Goal: Transaction & Acquisition: Download file/media

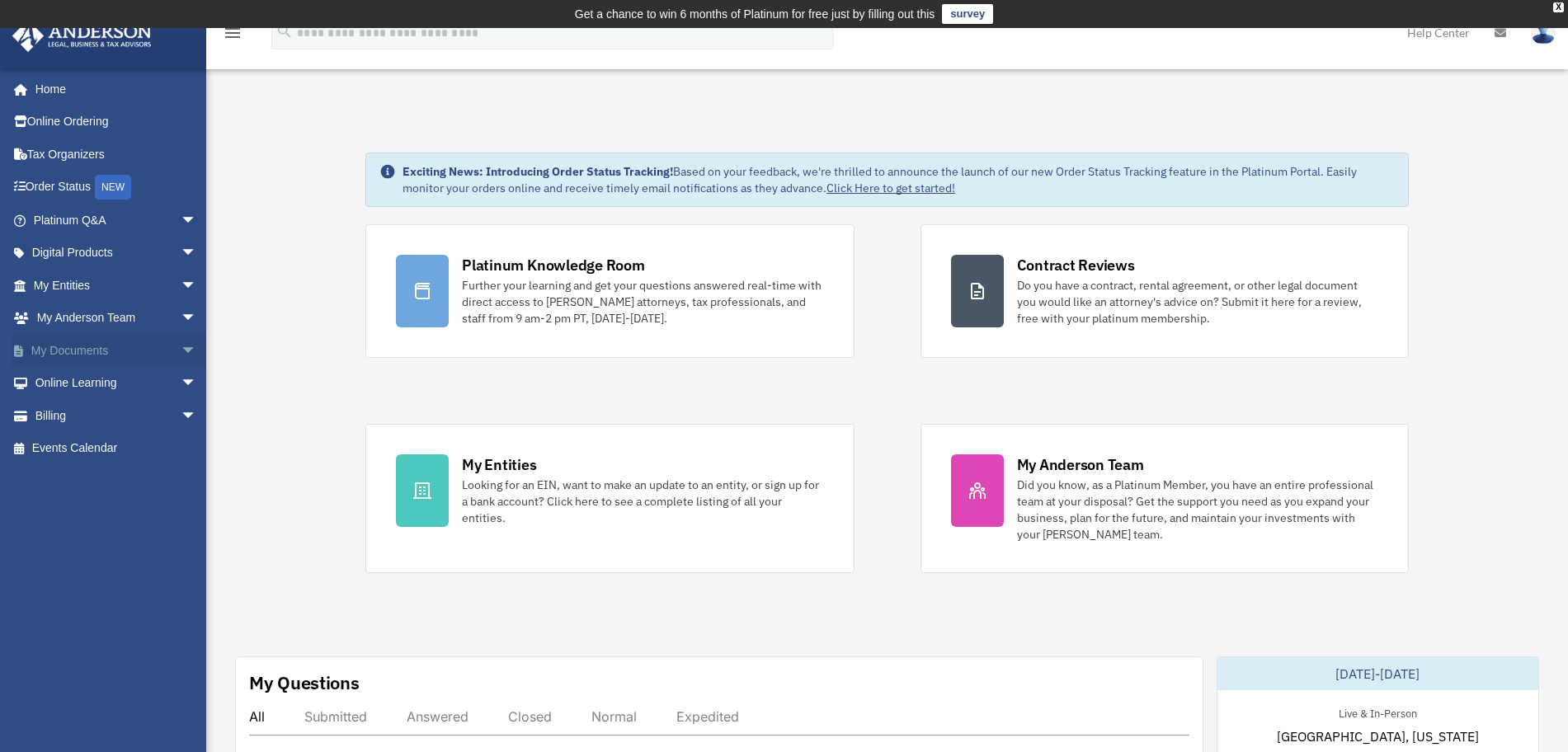
click at [112, 356] on link "My Documents arrow_drop_down" at bounding box center [117, 351] width 210 height 33
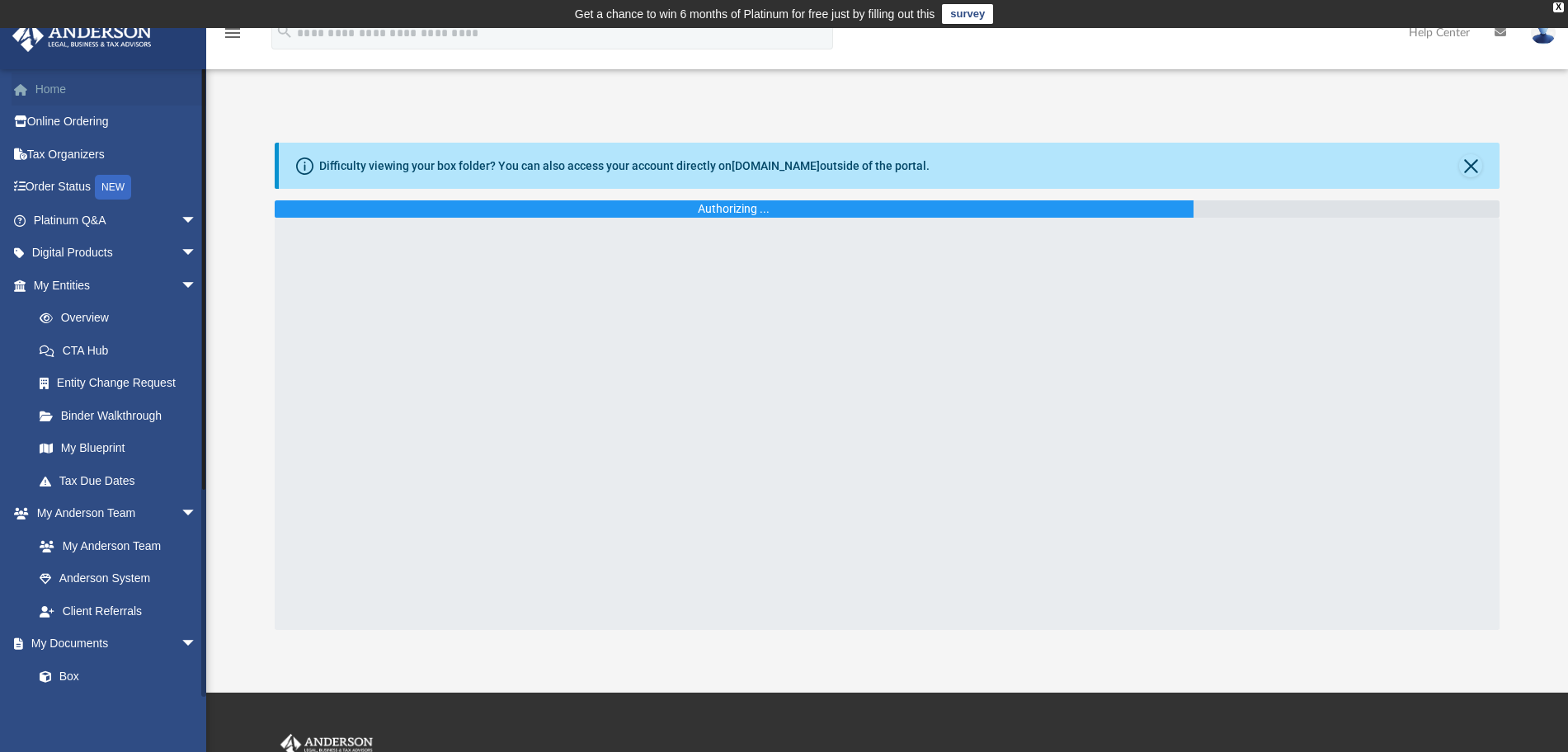
click at [63, 92] on link "Home" at bounding box center [117, 89] width 210 height 33
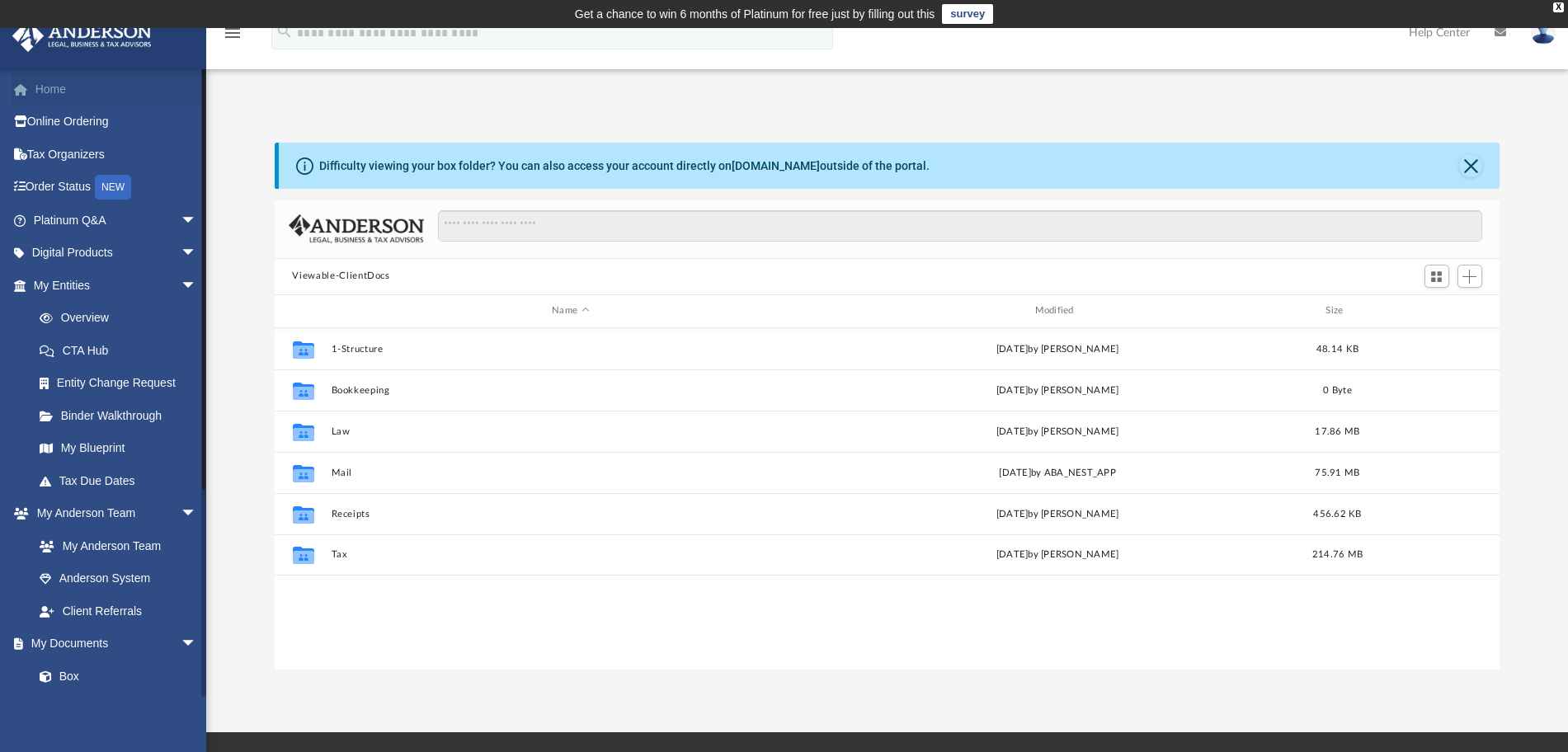
scroll to position [360, 1210]
click at [63, 92] on link "Home" at bounding box center [117, 89] width 210 height 33
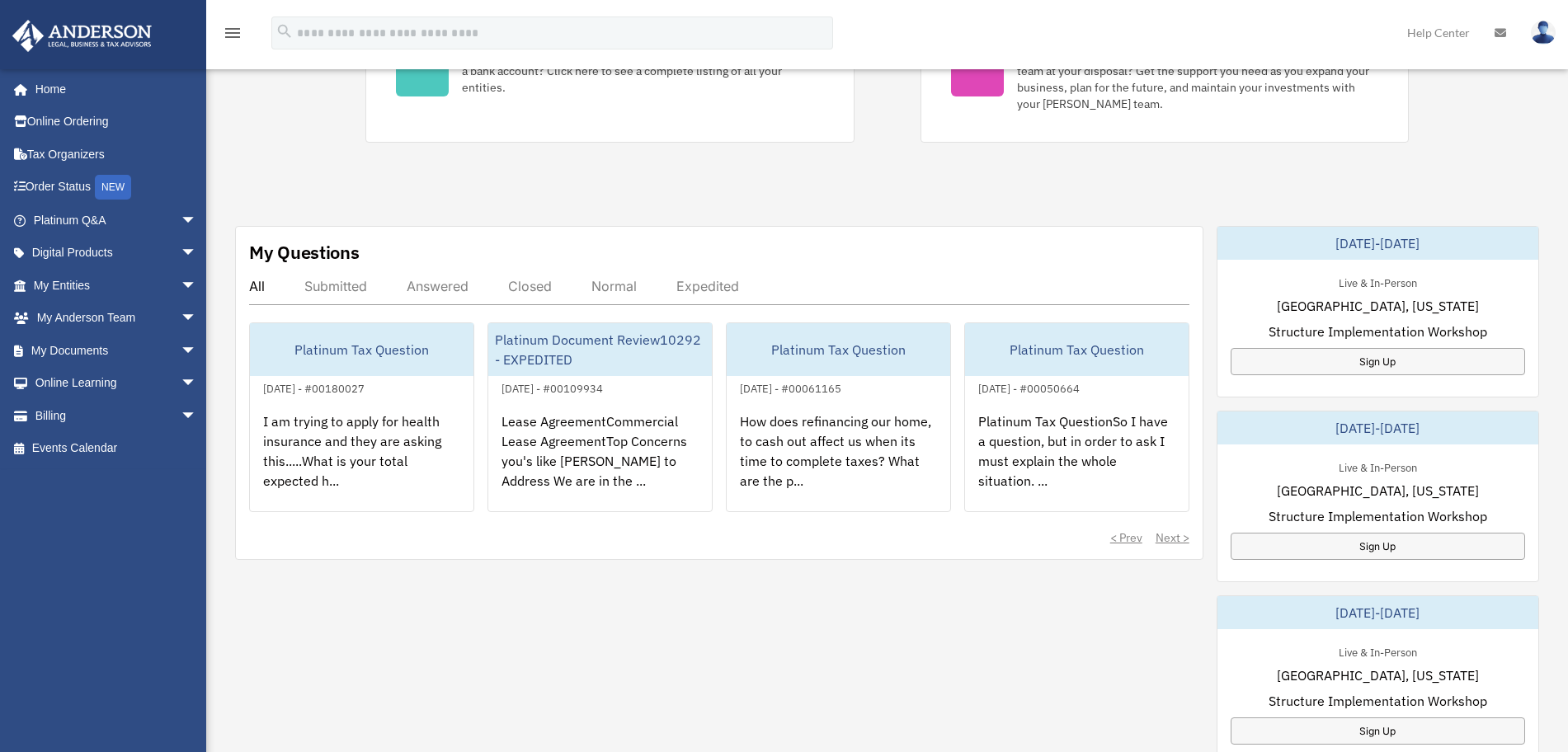
scroll to position [432, 0]
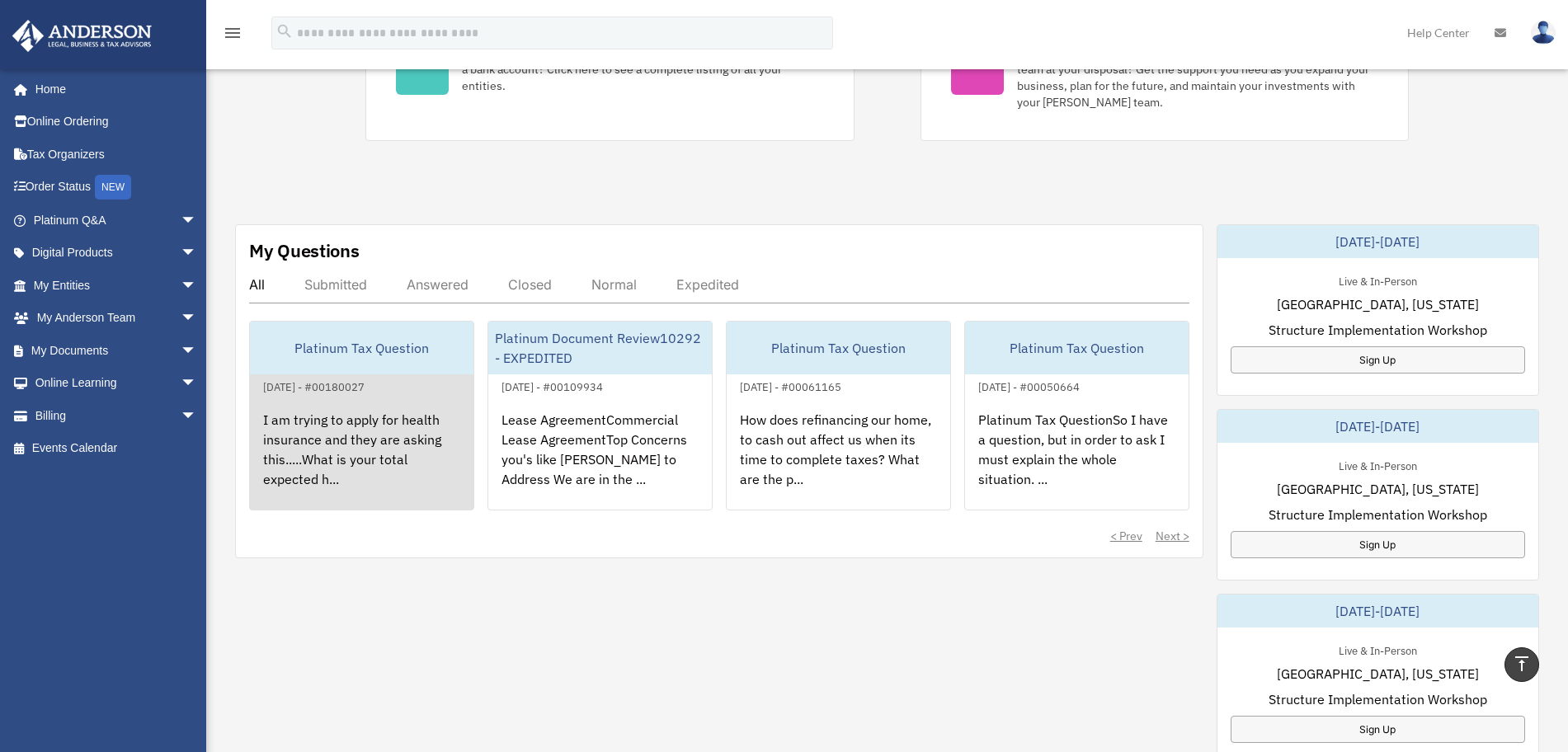
click at [354, 456] on div "I am trying to apply for health insurance and they are asking this.....What is …" at bounding box center [362, 461] width 224 height 129
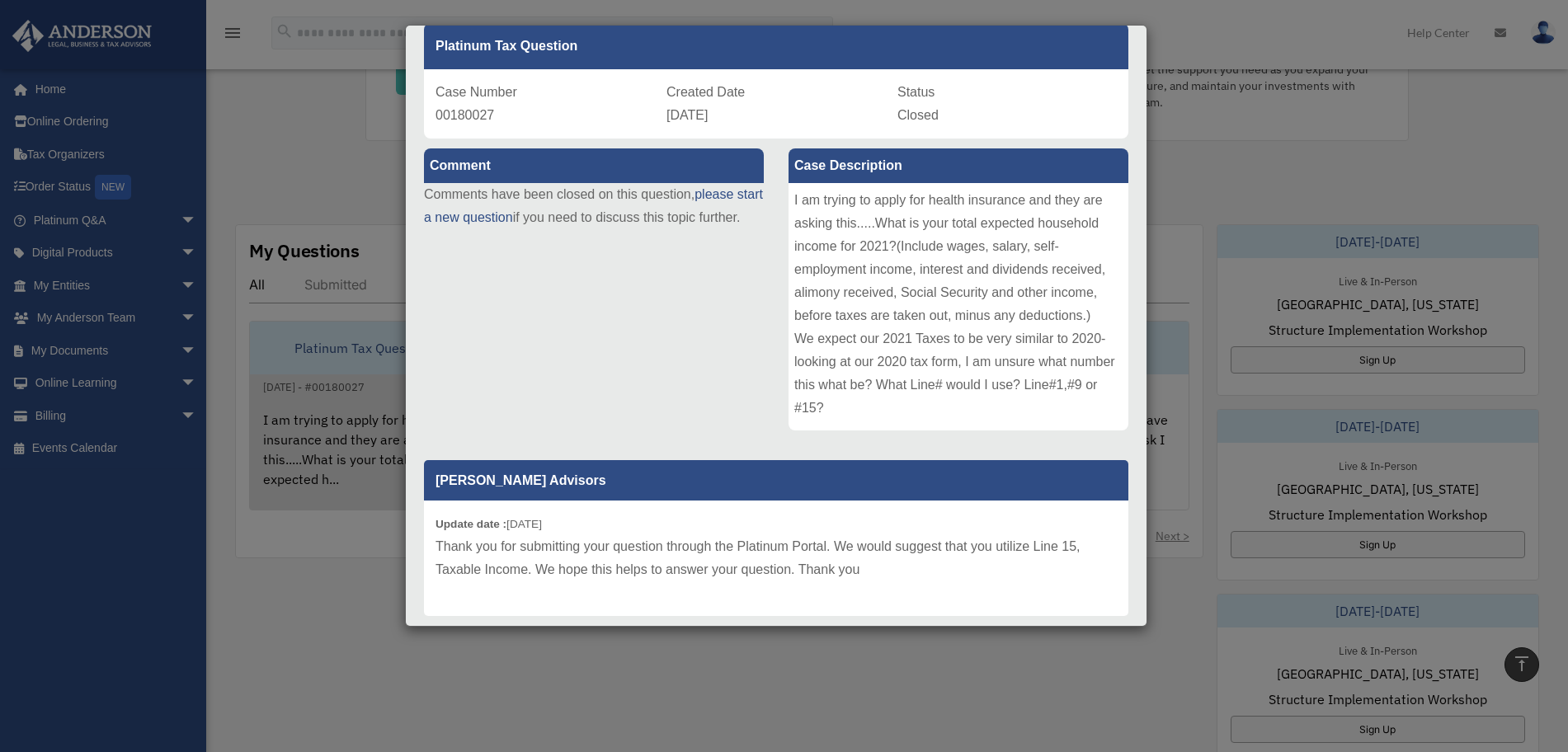
scroll to position [121, 0]
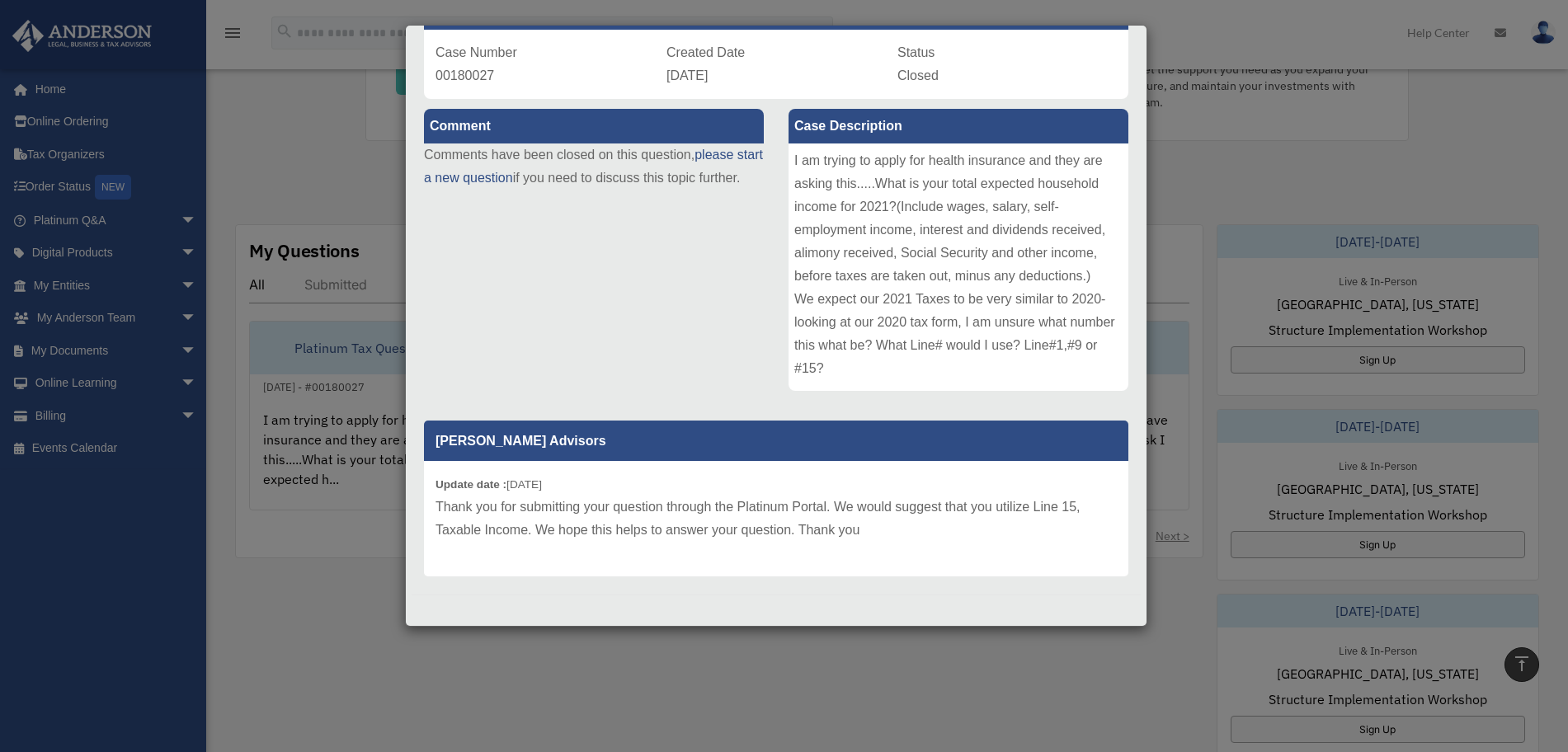
click at [579, 686] on div "Case Detail × Platinum Tax Question Case Number 00180027 Created Date November …" at bounding box center [784, 376] width 1568 height 752
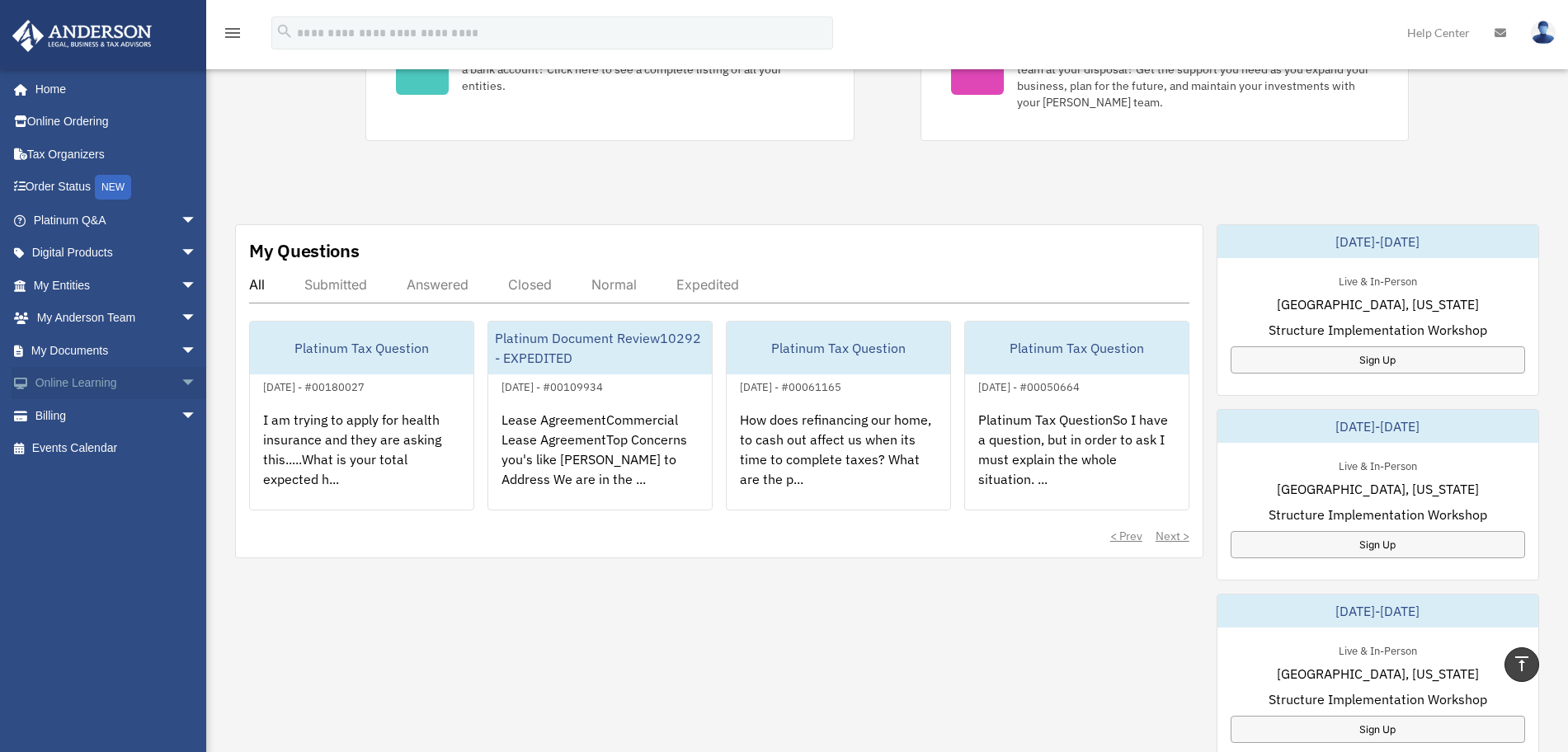
click at [103, 382] on link "Online Learning arrow_drop_down" at bounding box center [117, 383] width 210 height 33
click at [124, 344] on link "My Documents arrow_drop_down" at bounding box center [117, 351] width 210 height 33
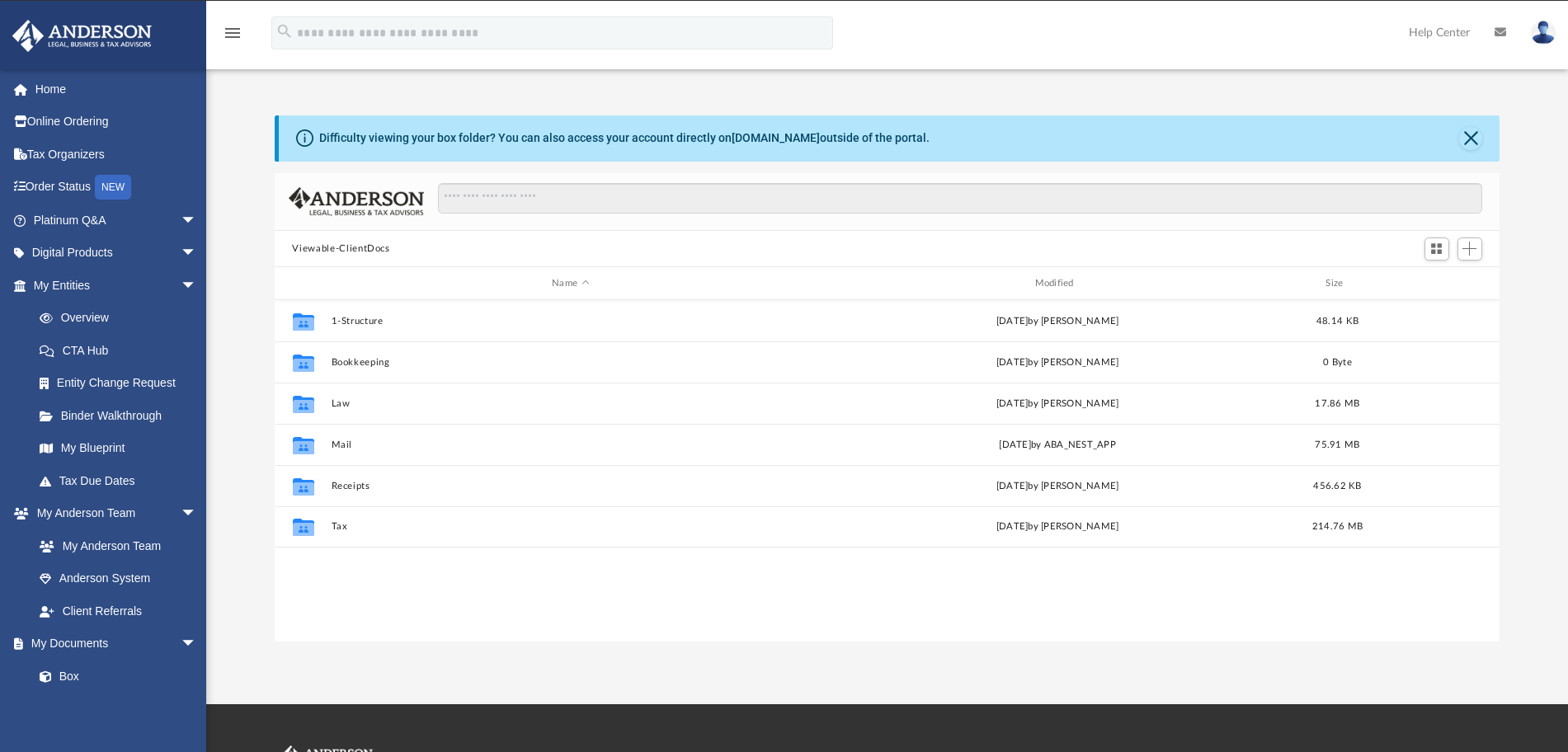
scroll to position [360, 1210]
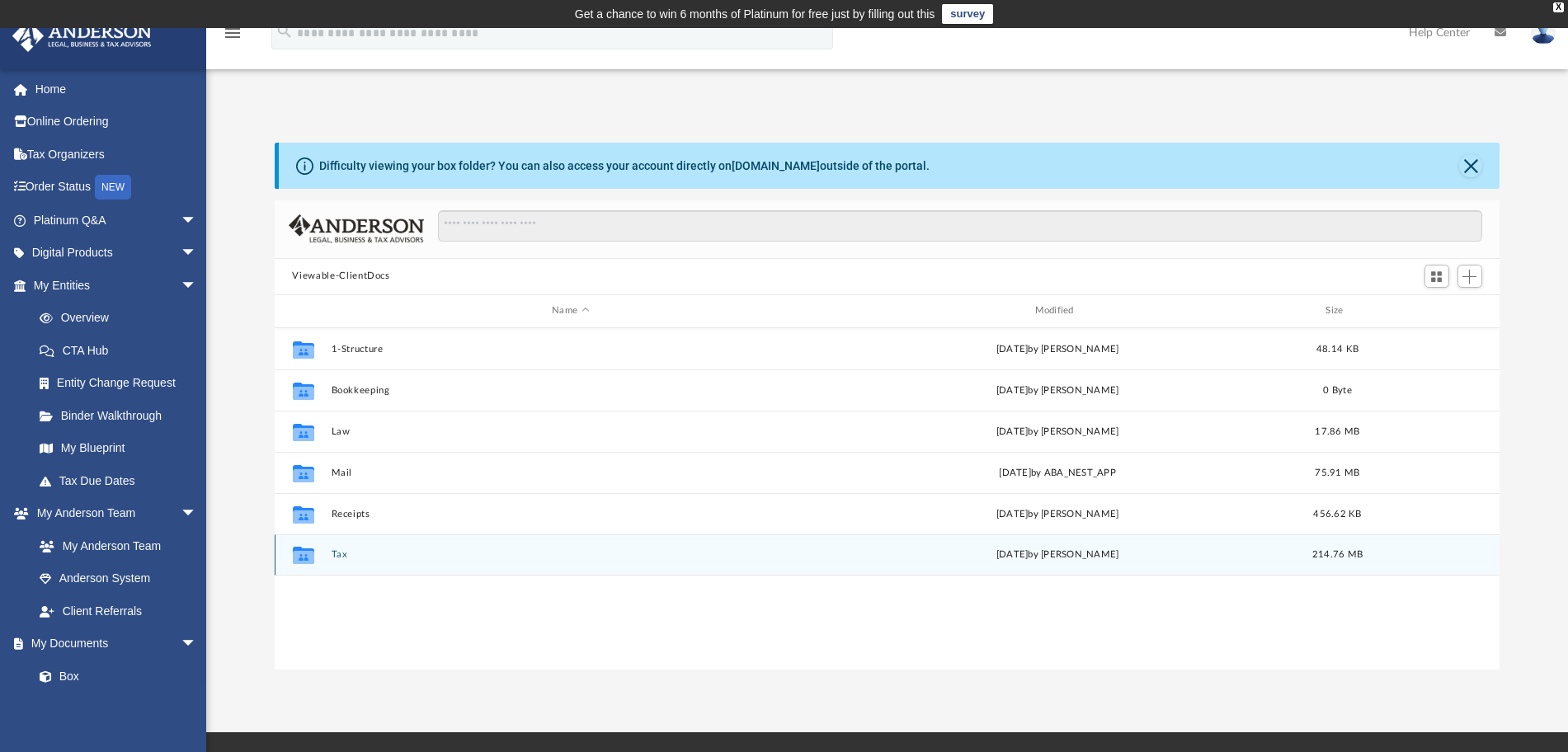
click at [338, 554] on button "Tax" at bounding box center [570, 554] width 479 height 11
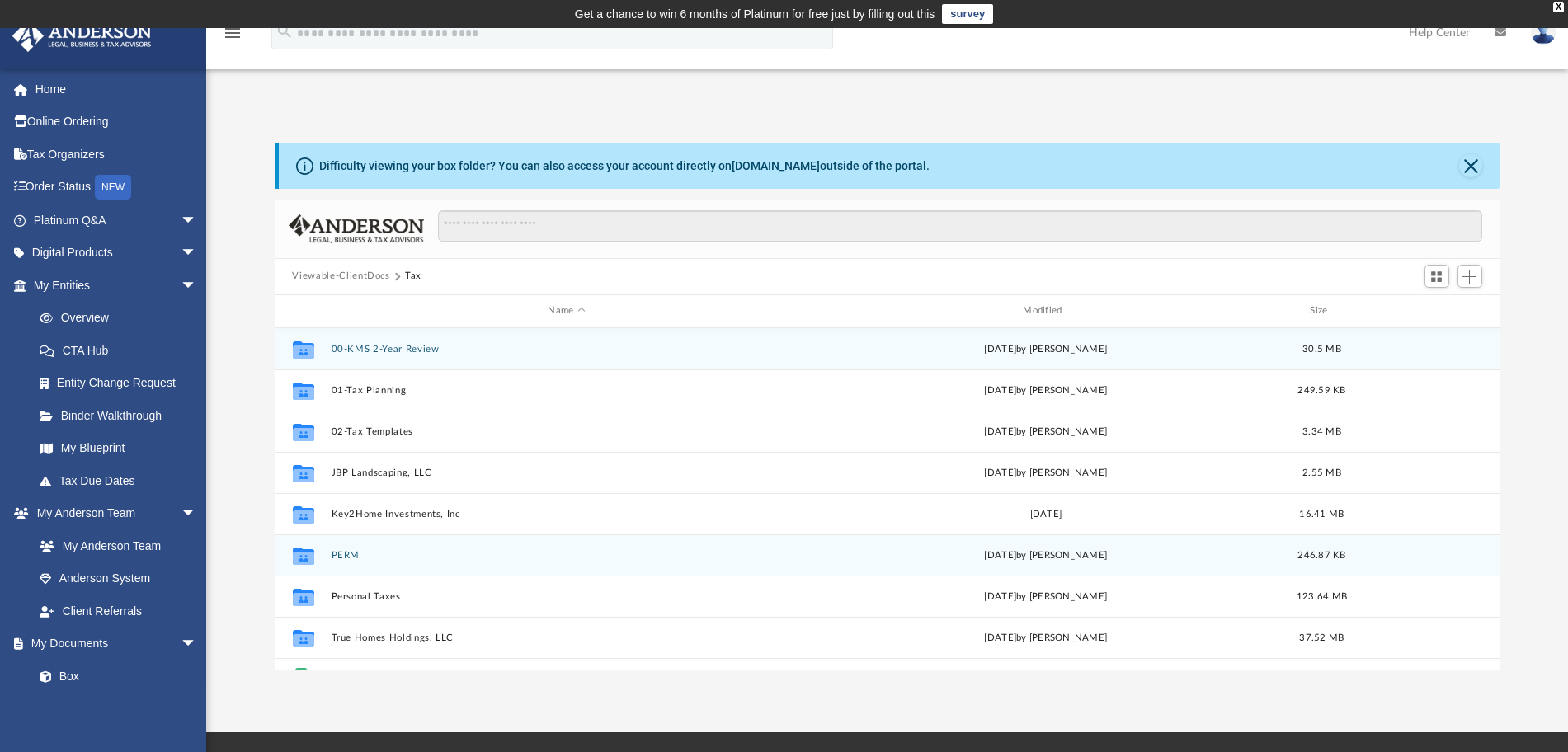
scroll to position [30, 0]
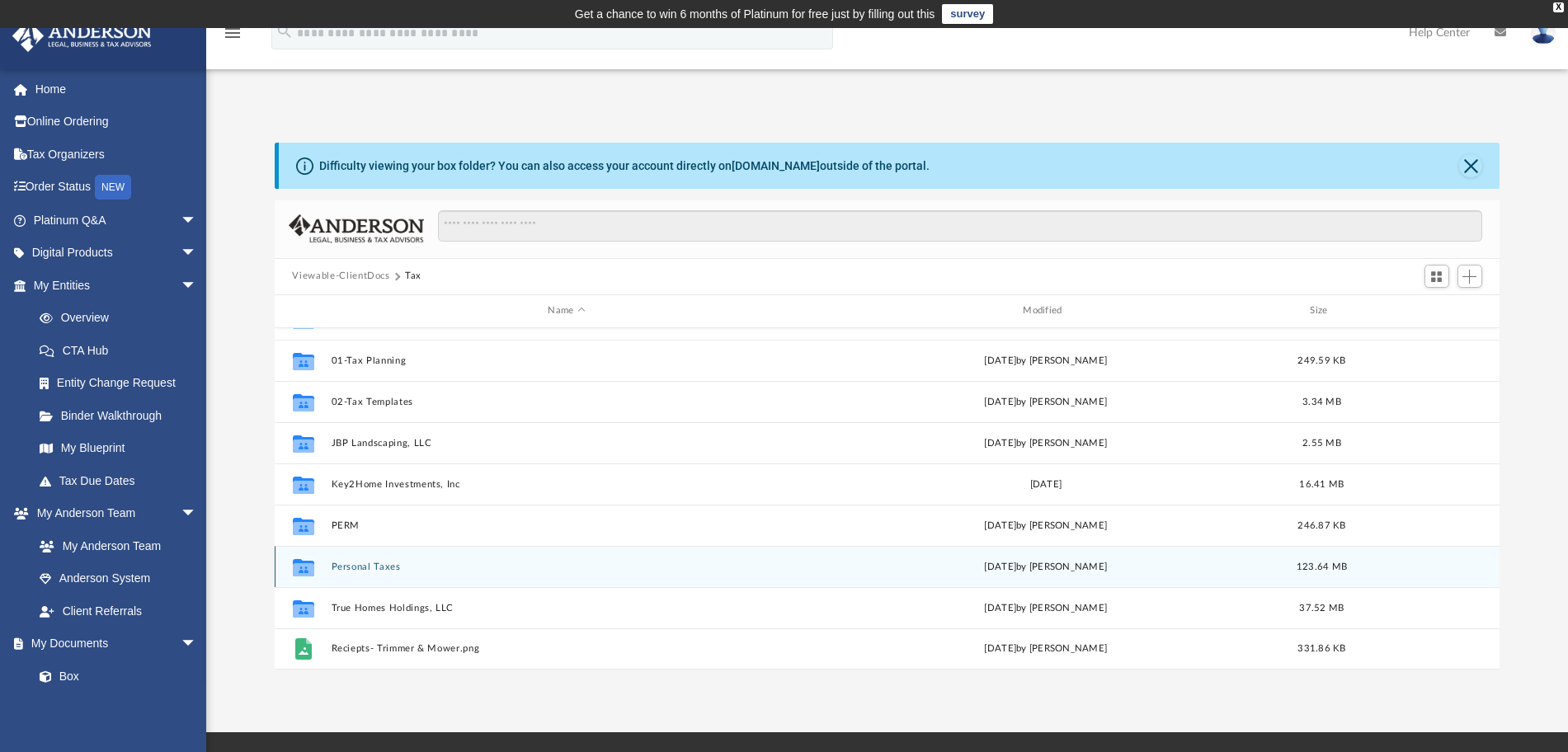
click at [397, 569] on button "Personal Taxes" at bounding box center [566, 566] width 471 height 11
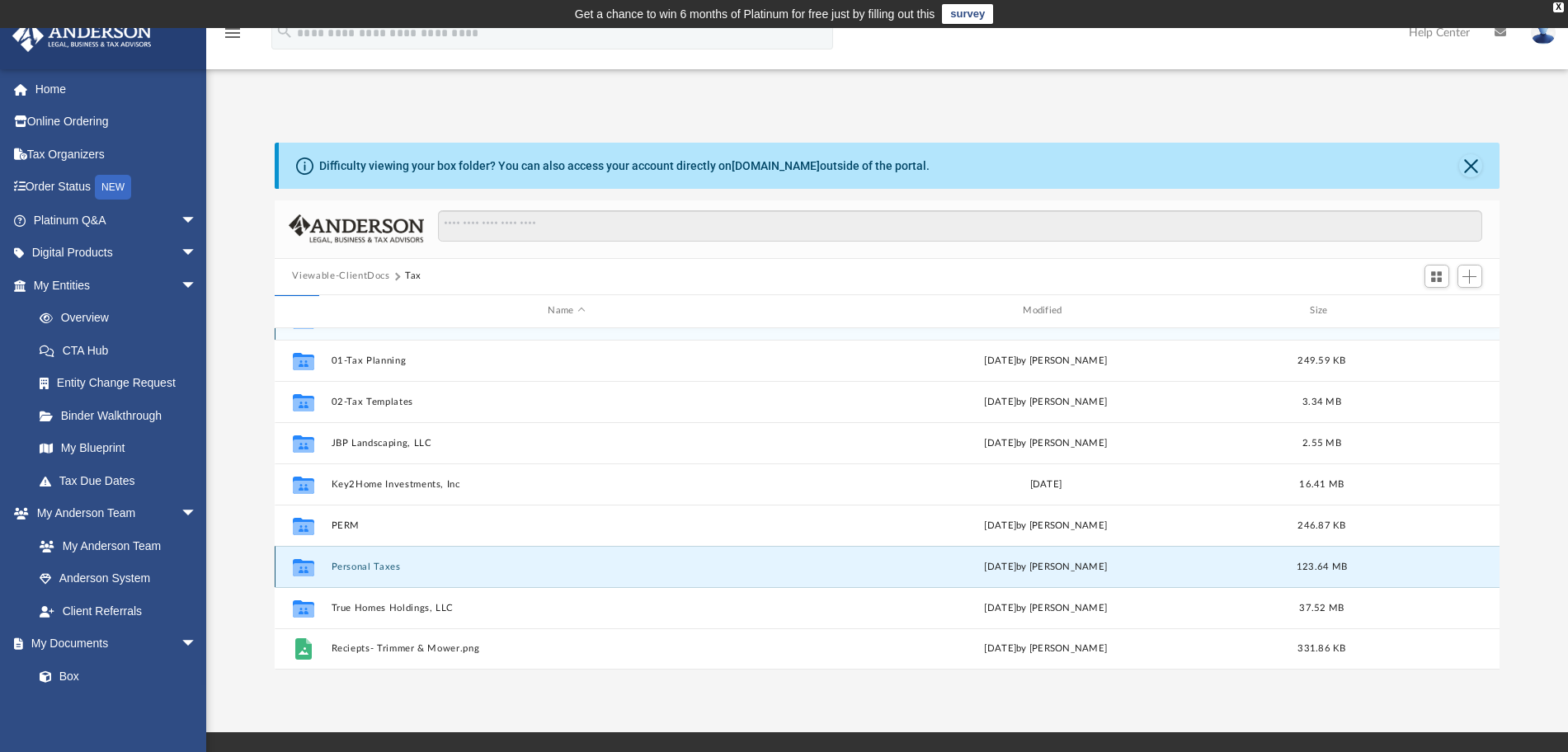
scroll to position [0, 0]
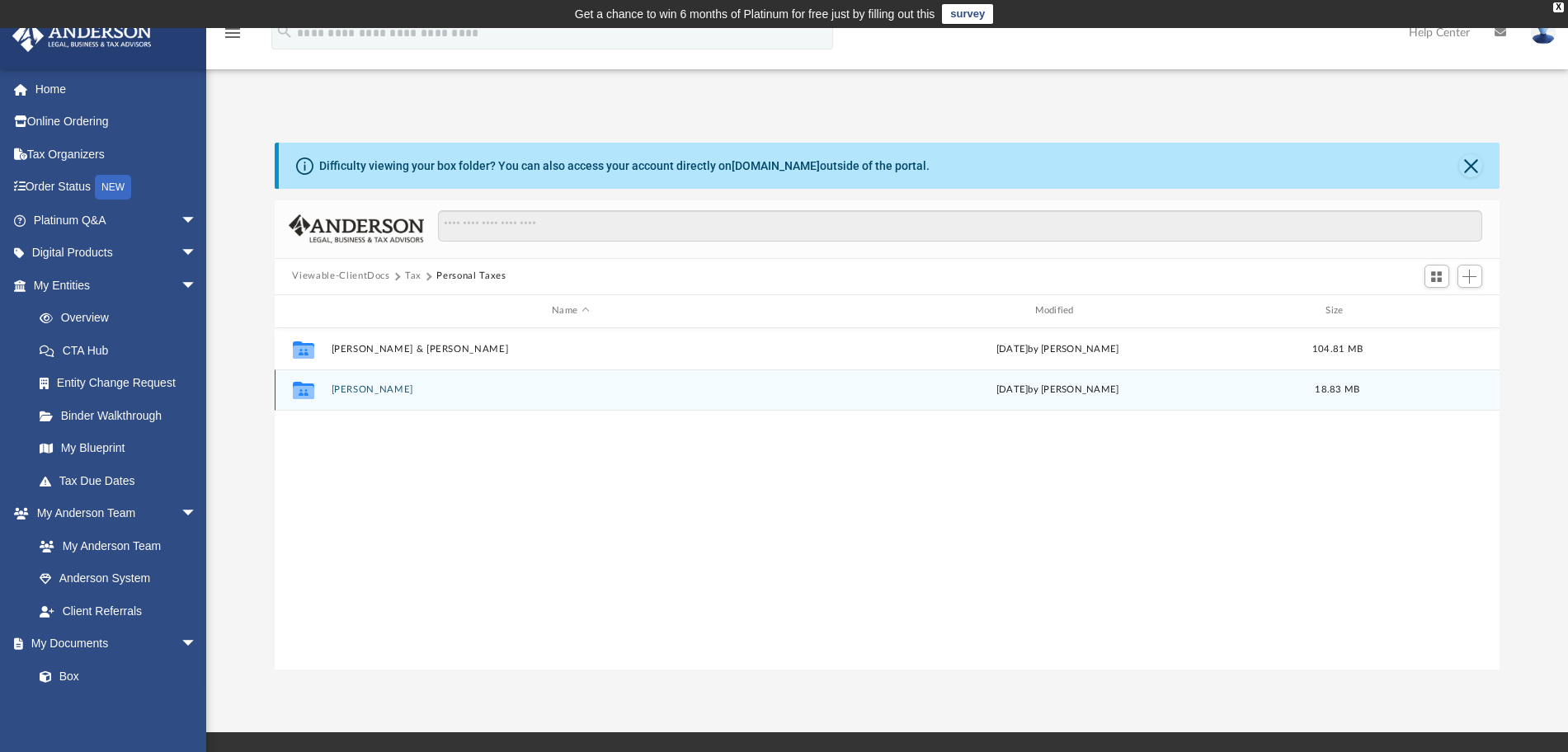
click at [373, 390] on button "Ximena Pena" at bounding box center [570, 390] width 479 height 11
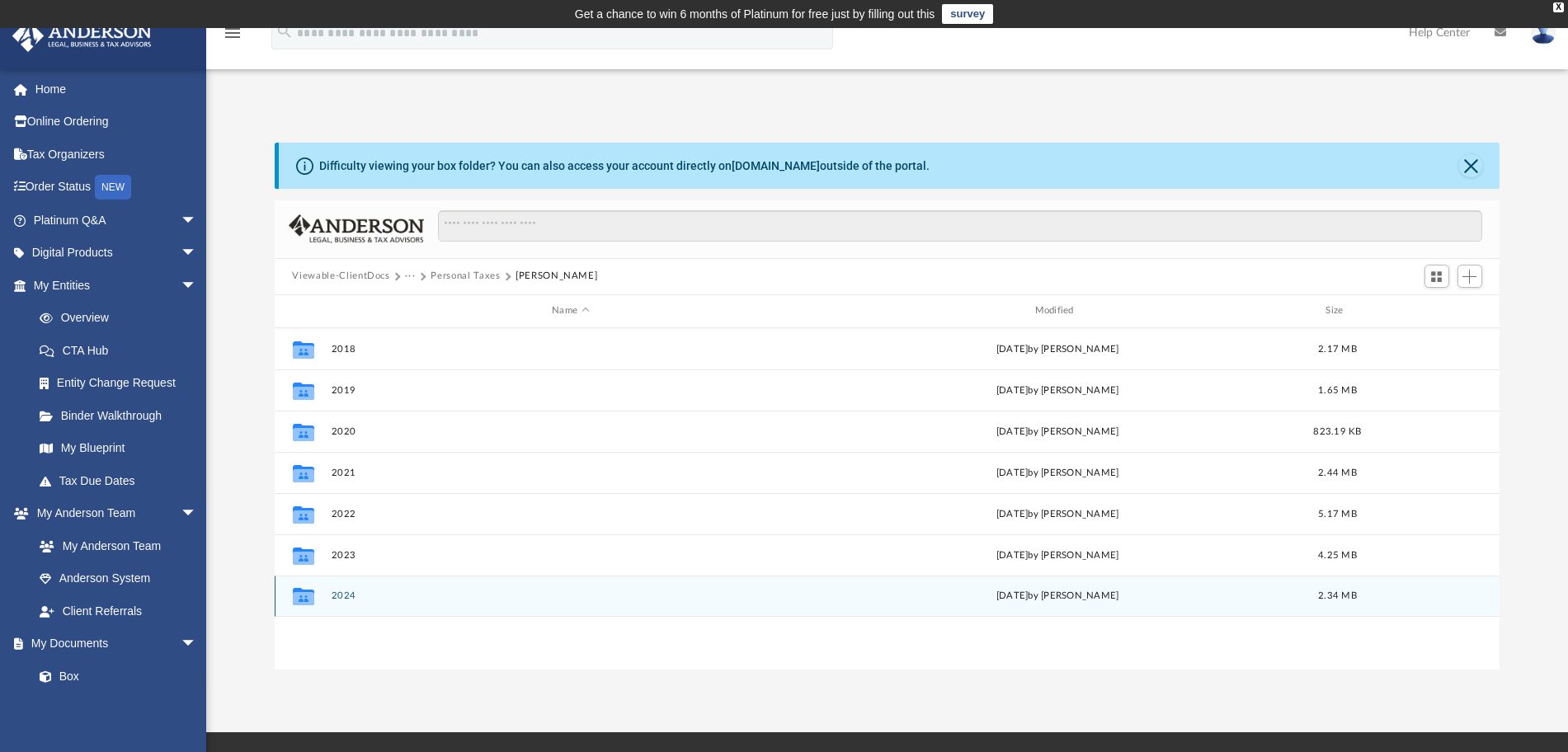
click at [344, 595] on button "2024" at bounding box center [570, 596] width 479 height 11
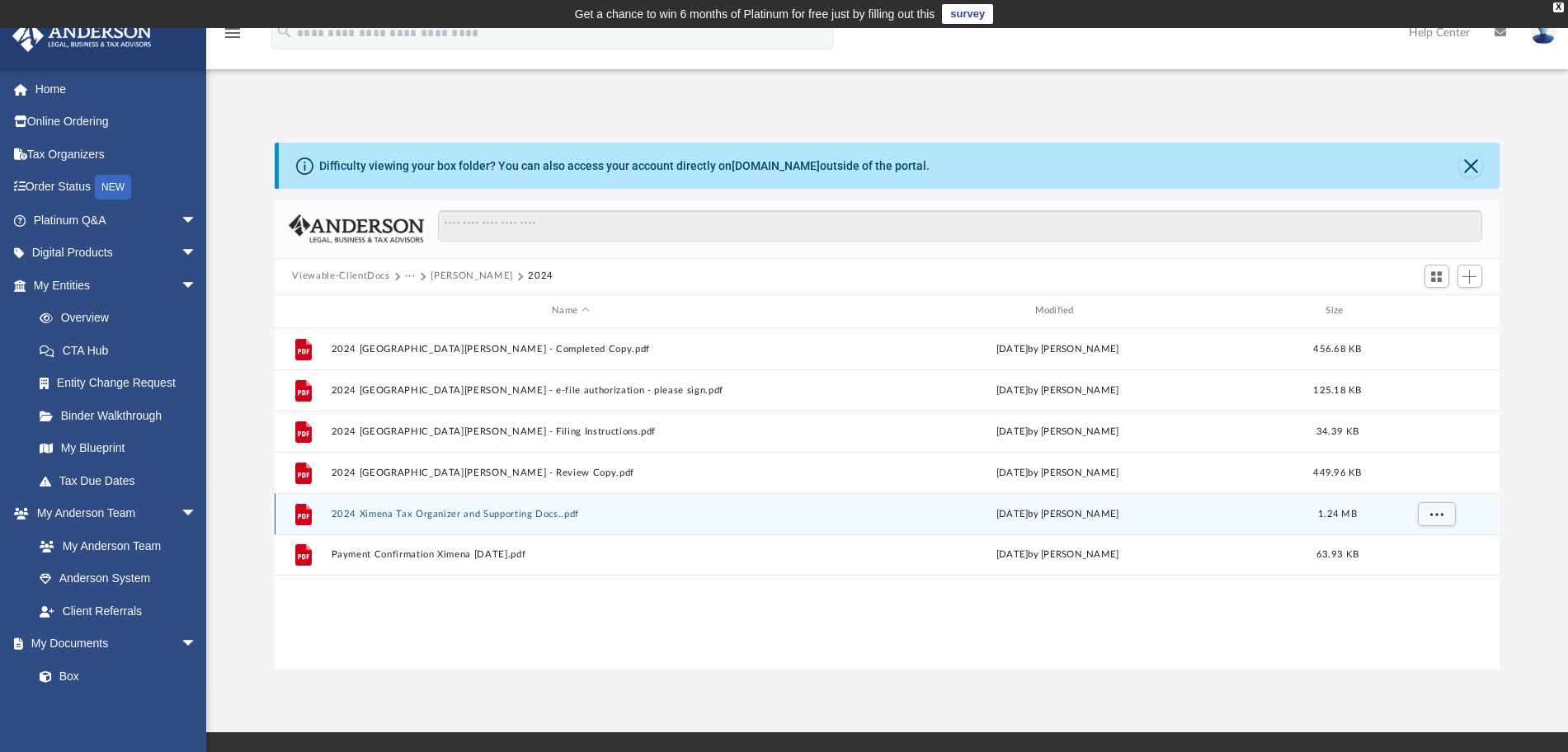
click at [531, 508] on button "2024 Ximena Tax Organizer and Supporting Docs..pdf" at bounding box center [570, 514] width 479 height 11
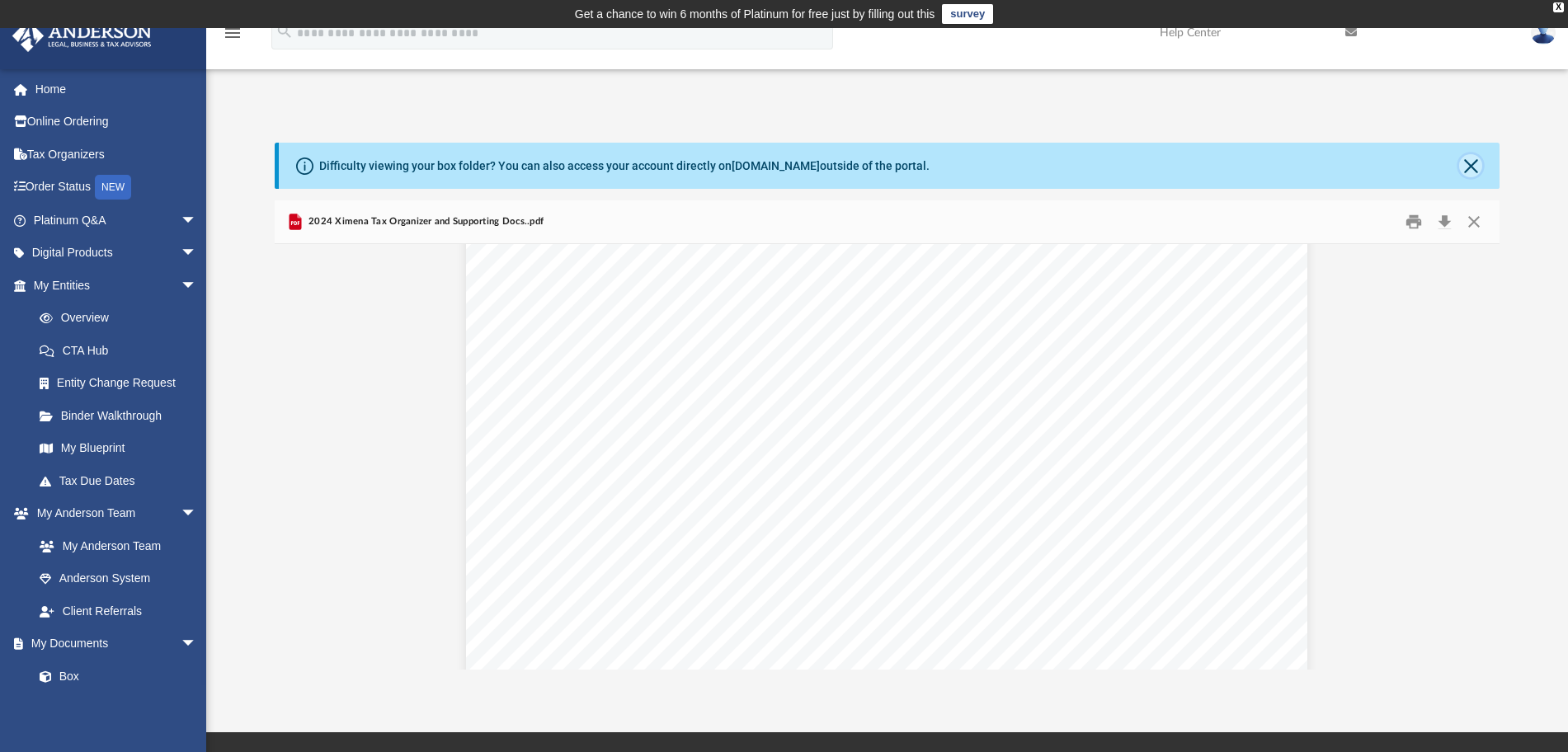
click at [1480, 169] on button "Close" at bounding box center [1470, 165] width 23 height 23
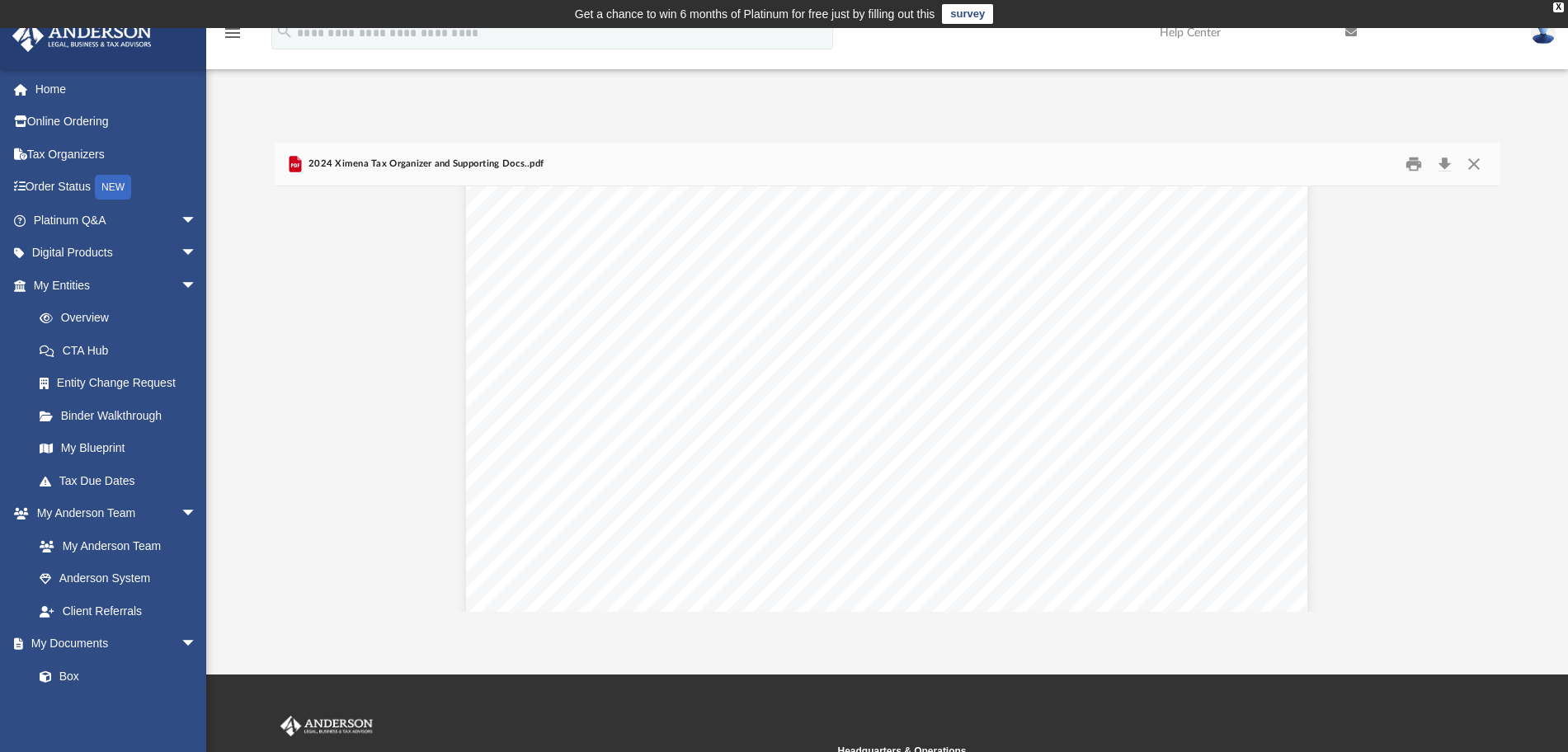
click at [1476, 180] on div "2024 Ximena Tax Organizer and Supporting Docs..pdf" at bounding box center [887, 164] width 1225 height 43
click at [1466, 165] on button "Close" at bounding box center [1474, 164] width 30 height 25
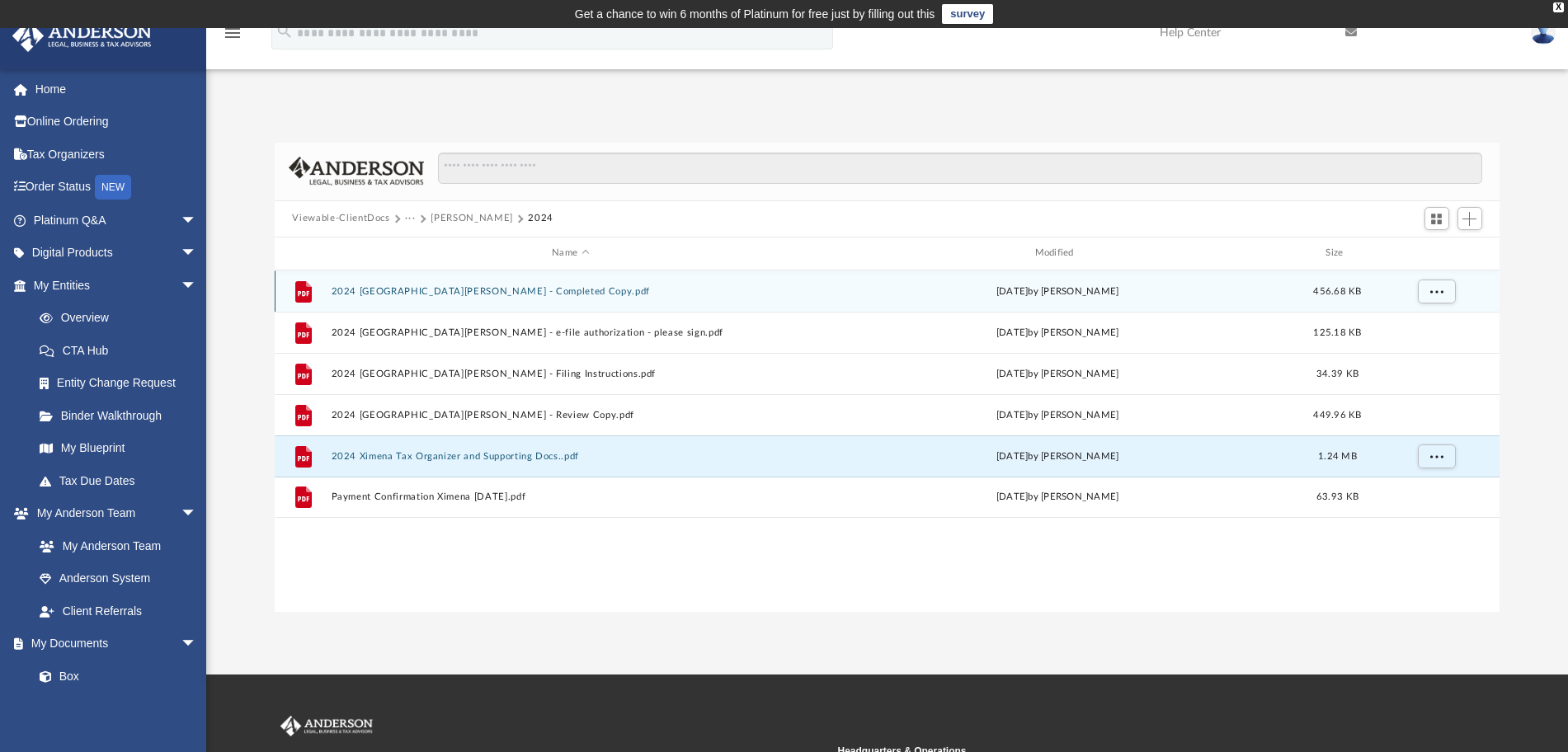
click at [544, 291] on button "2024 1040 Pena, Ximena K. - Completed Copy.pdf" at bounding box center [570, 291] width 479 height 11
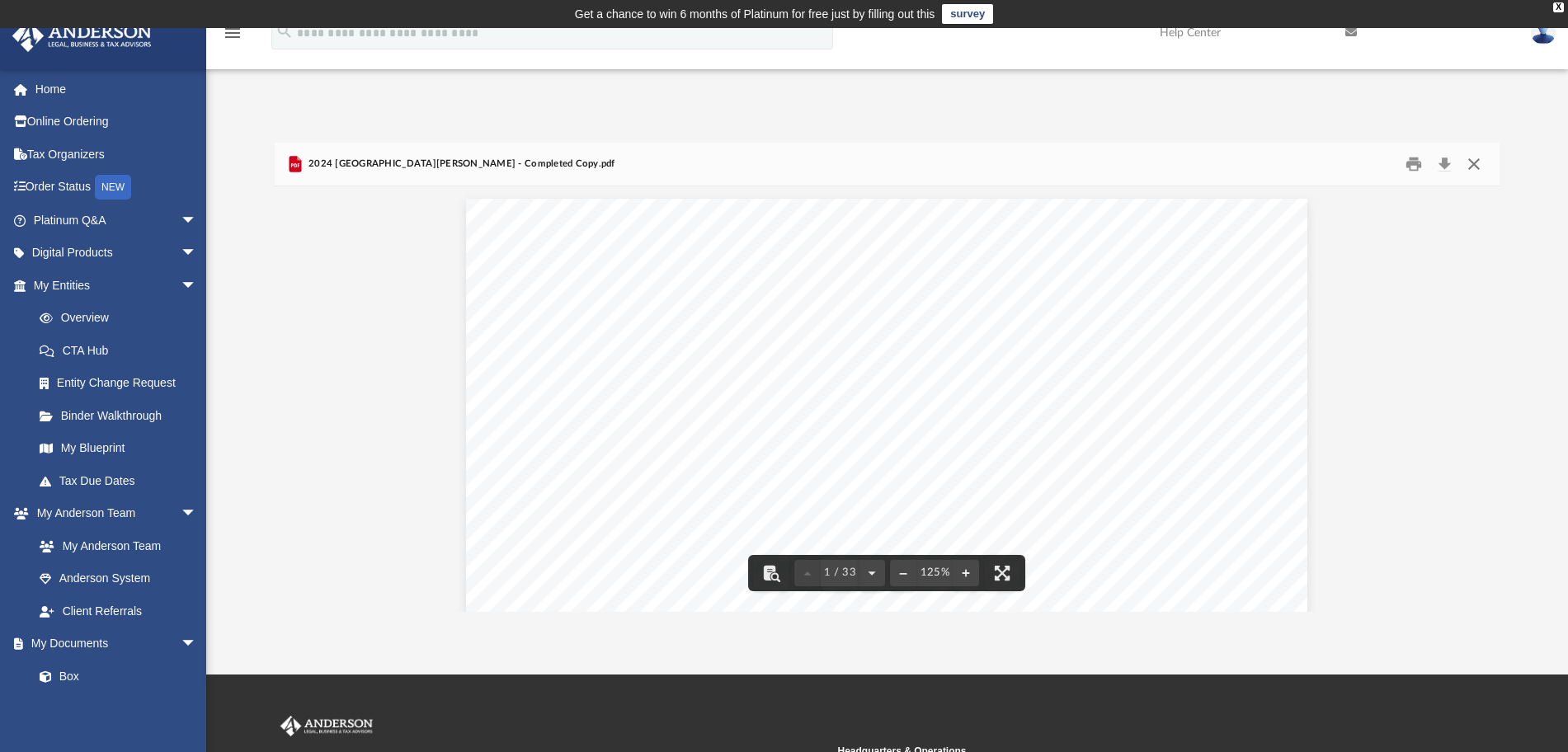
click at [1474, 167] on button "Close" at bounding box center [1474, 164] width 30 height 25
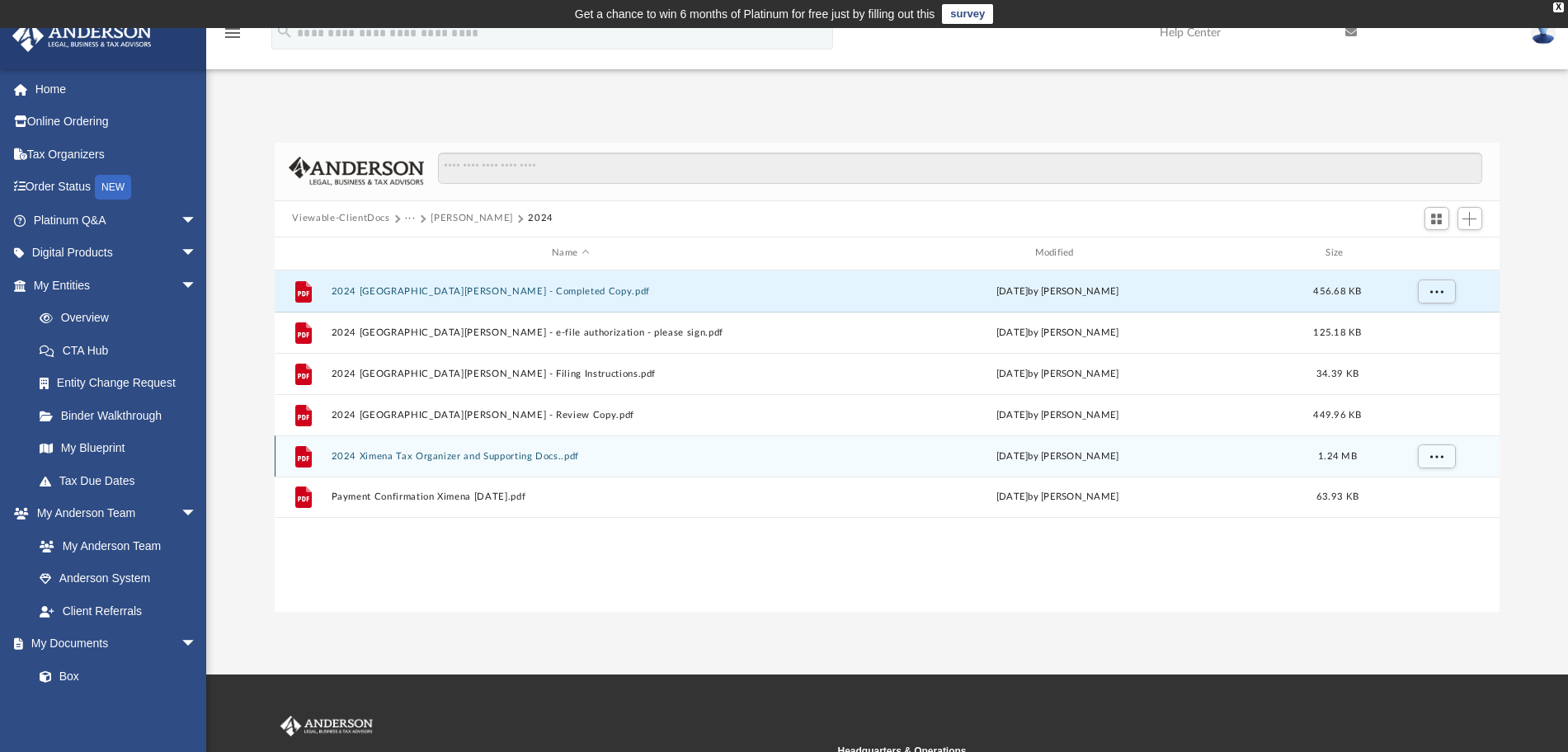
click at [548, 456] on button "2024 Ximena Tax Organizer and Supporting Docs..pdf" at bounding box center [570, 456] width 479 height 11
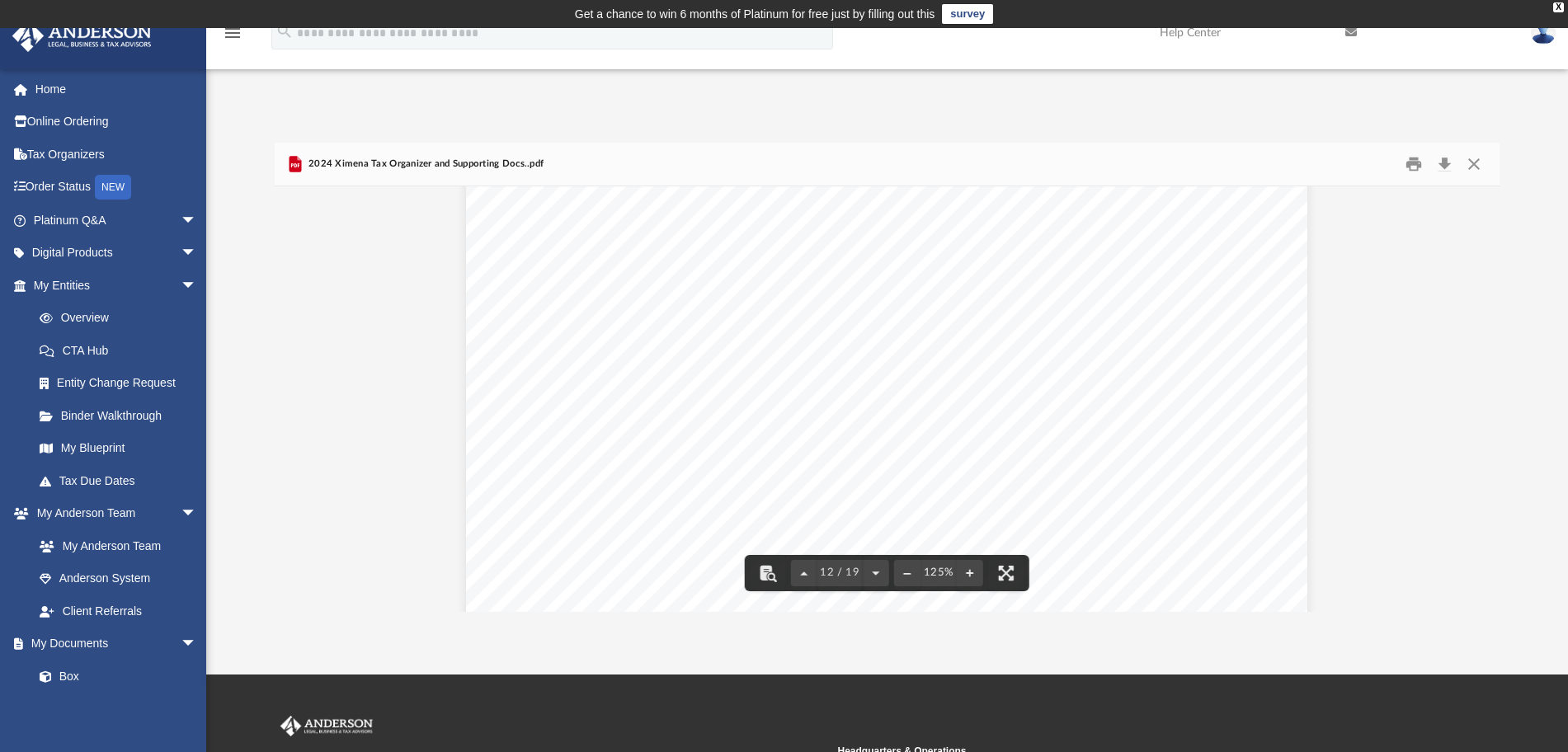
scroll to position [12558, 0]
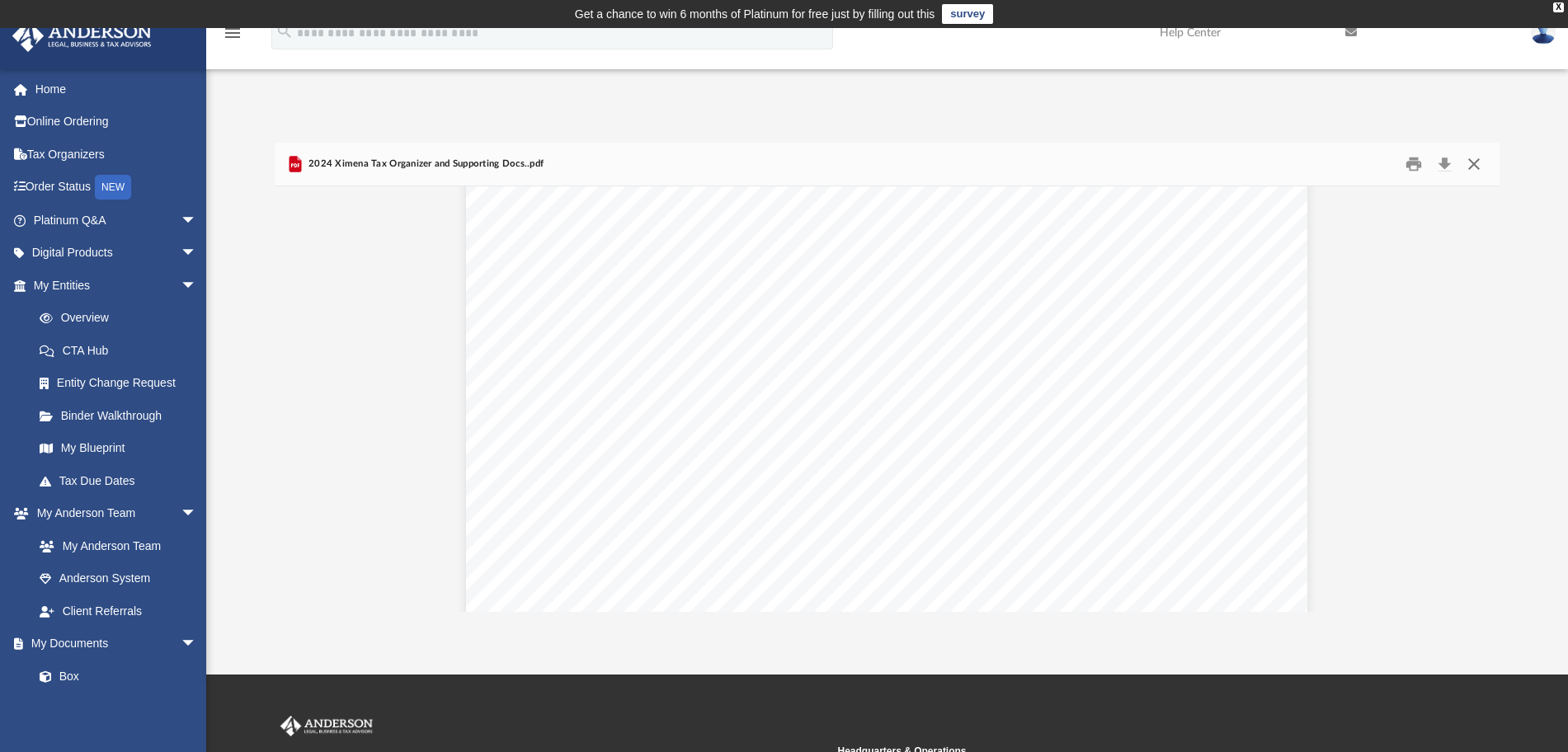
click at [1473, 164] on button "Close" at bounding box center [1474, 164] width 30 height 25
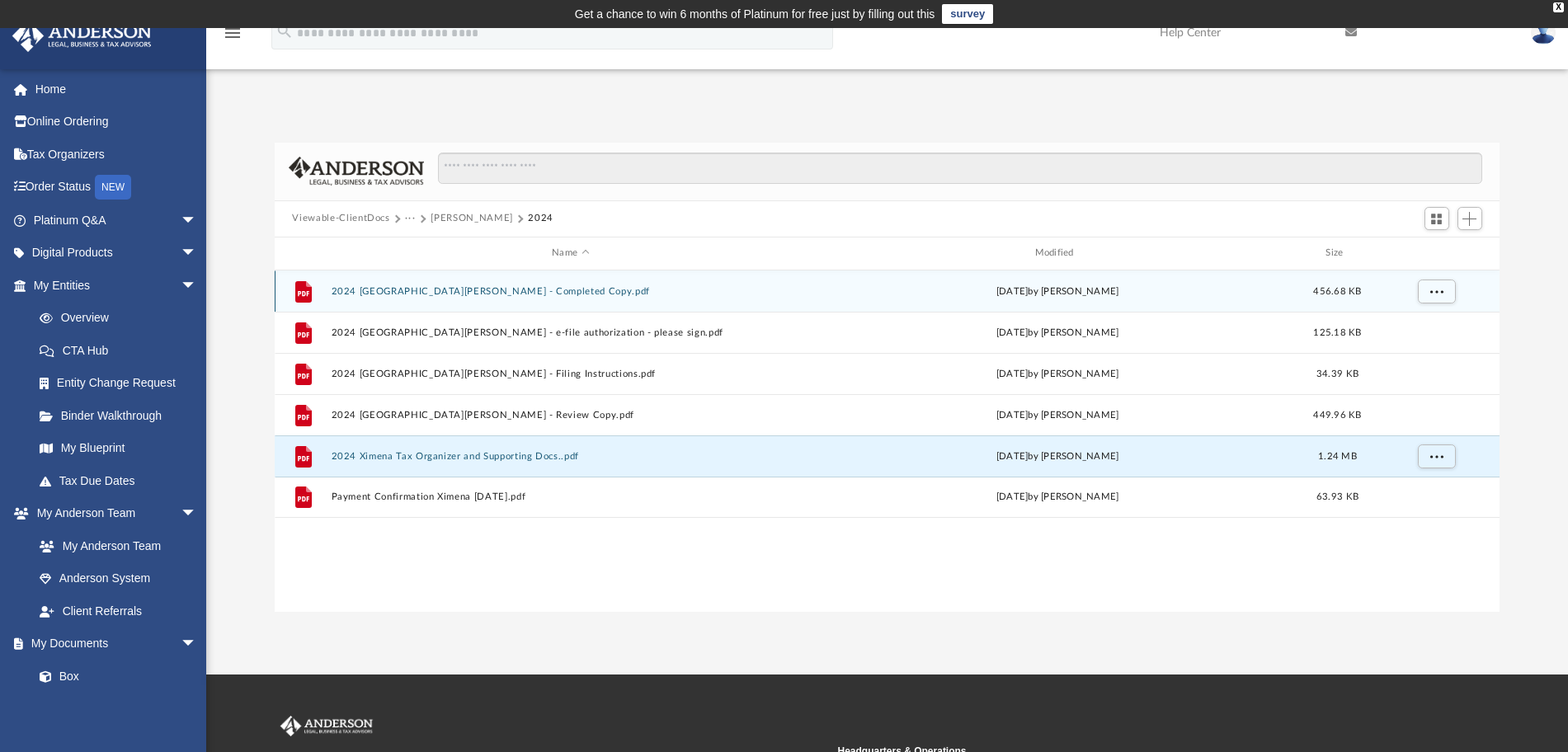
click at [556, 295] on button "2024 1040 Pena, Ximena K. - Completed Copy.pdf" at bounding box center [570, 291] width 479 height 11
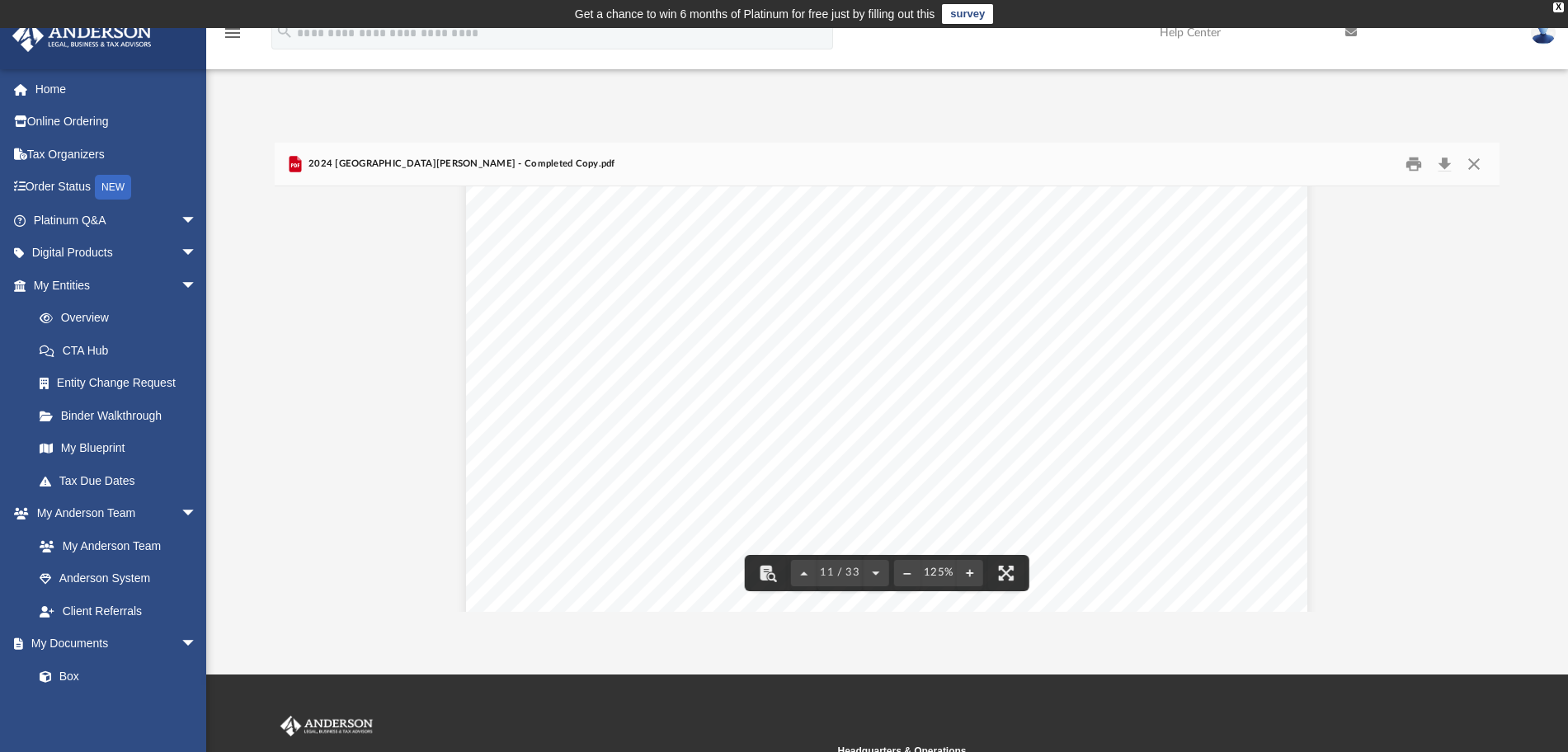
scroll to position [11501, 0]
